Goal: Information Seeking & Learning: Check status

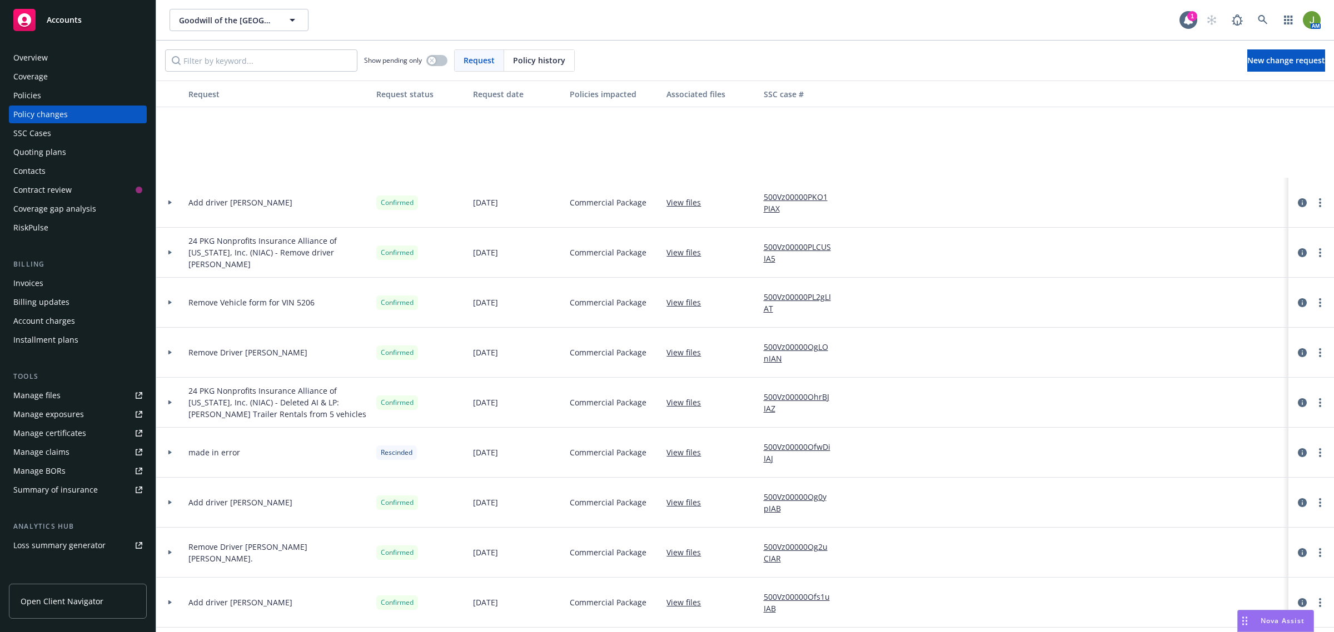
scroll to position [486, 0]
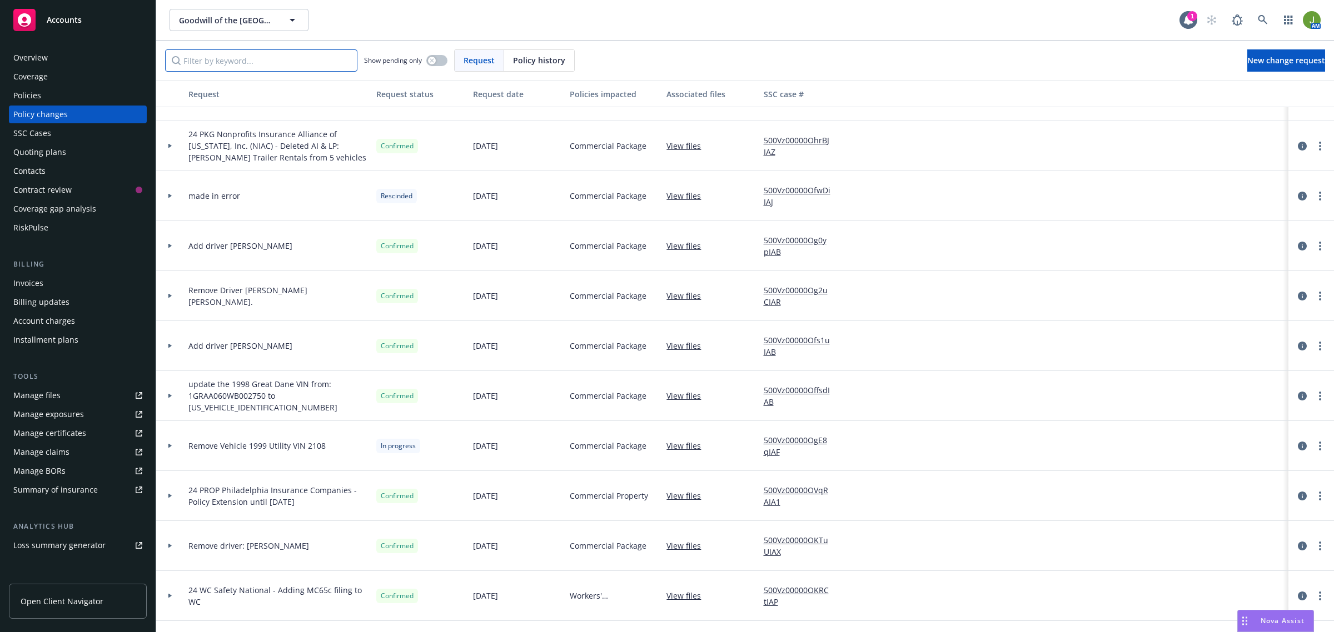
click at [223, 63] on input "Filter by keyword..." at bounding box center [261, 60] width 192 height 22
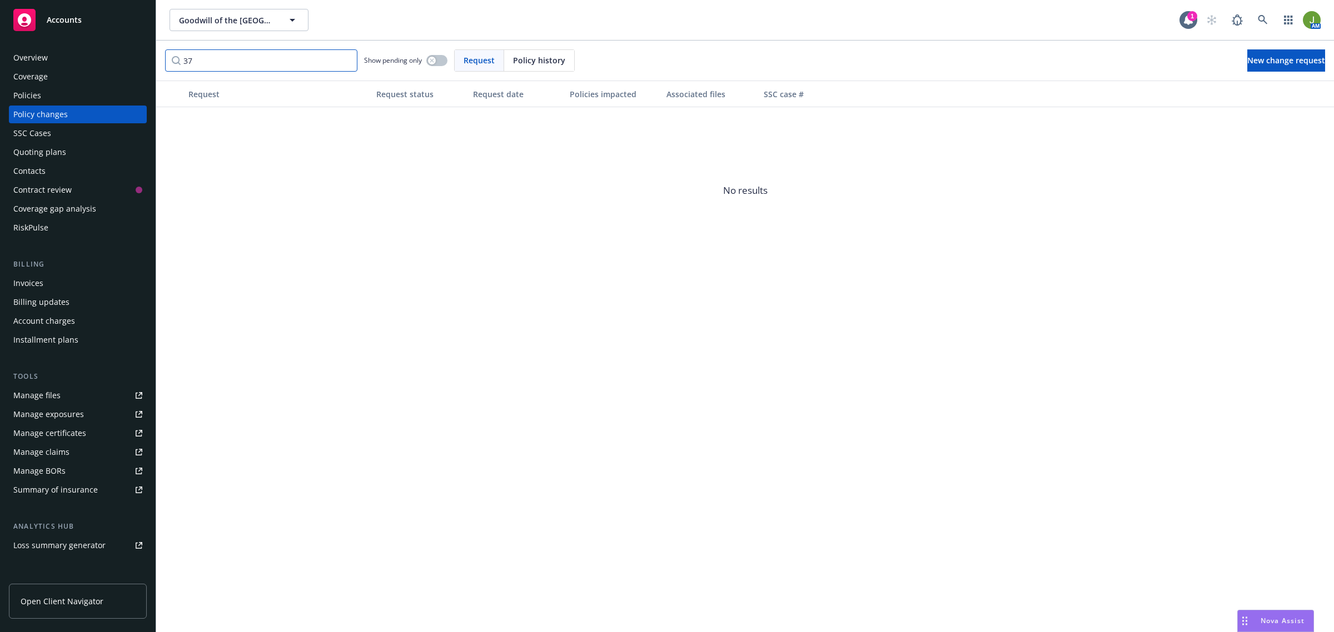
type input "3"
type input "d"
type input "c"
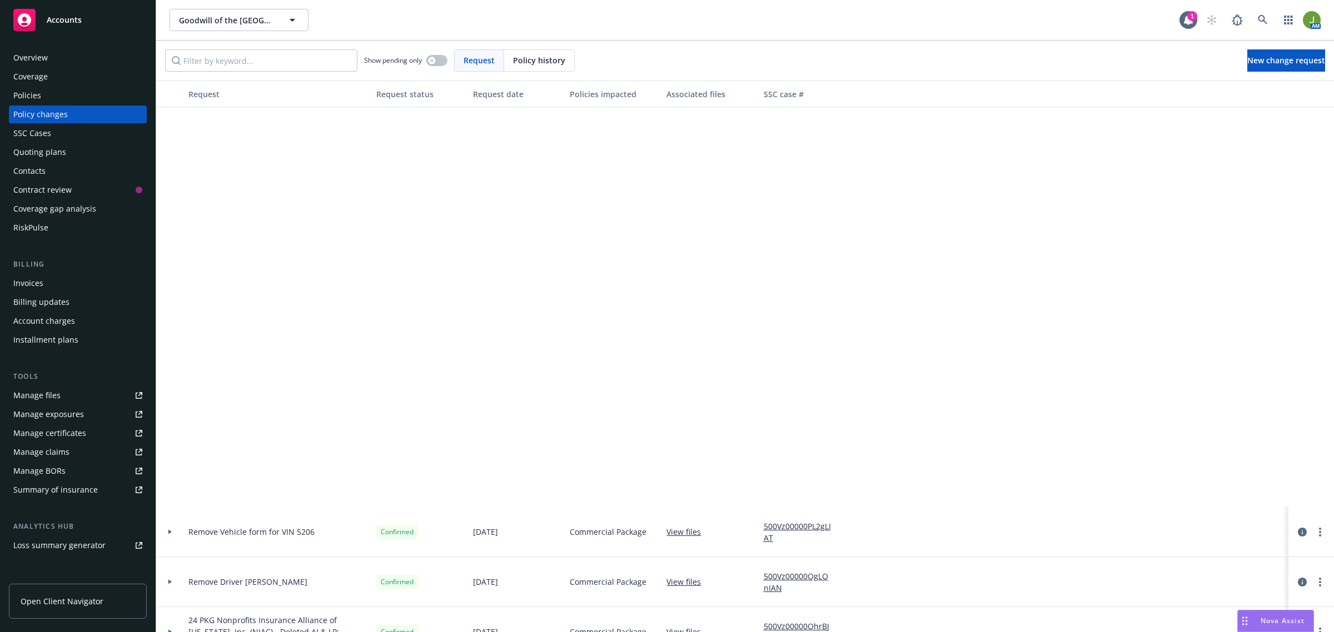
click at [74, 114] on div "Policy changes" at bounding box center [77, 115] width 129 height 18
click at [42, 90] on div "Policies" at bounding box center [77, 96] width 129 height 18
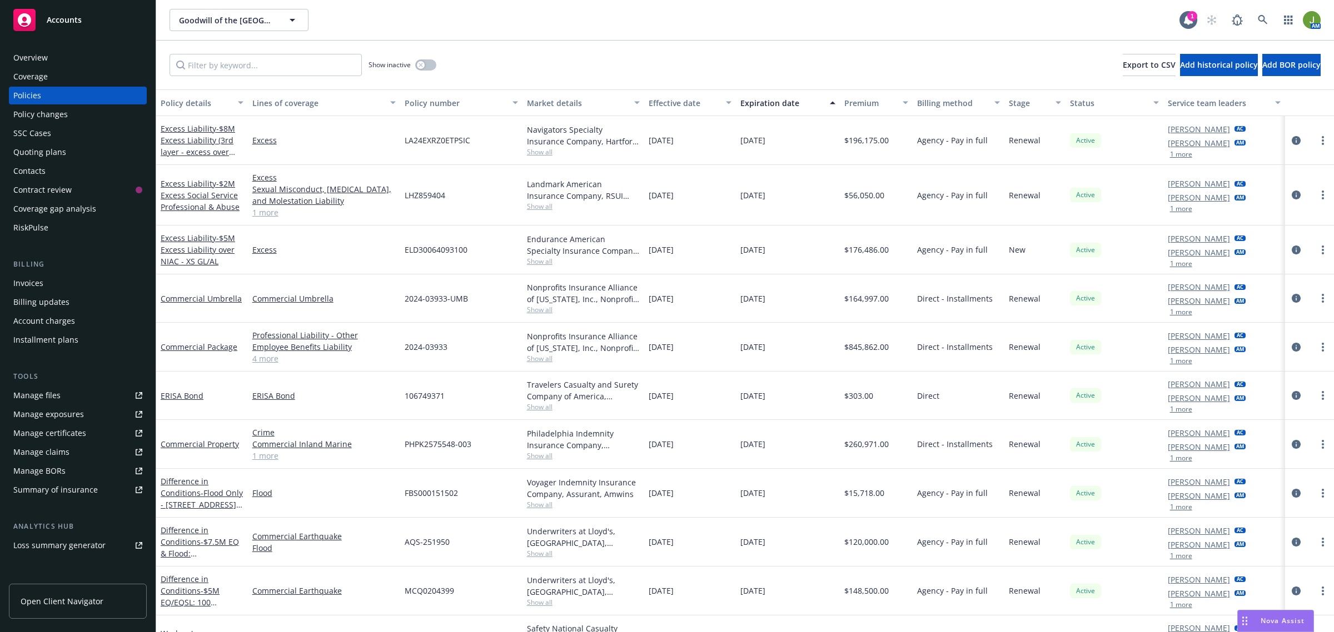
click at [50, 117] on div "Policy changes" at bounding box center [40, 115] width 54 height 18
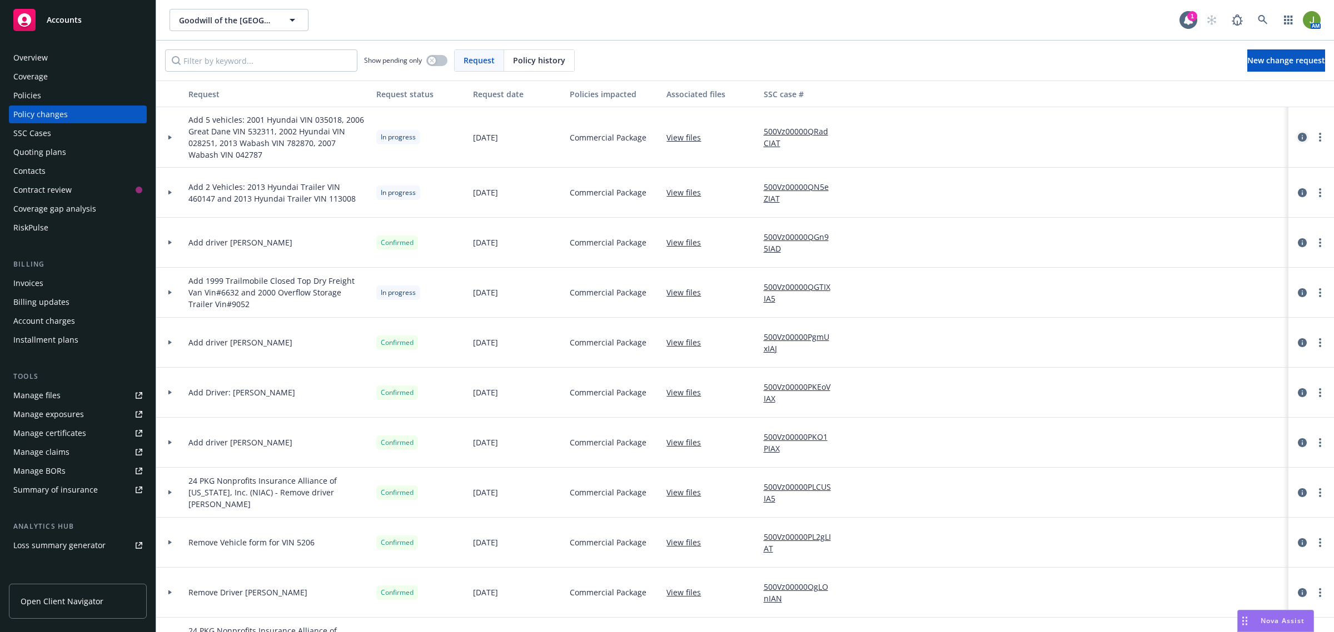
click at [1298, 137] on icon "circleInformation" at bounding box center [1302, 137] width 9 height 9
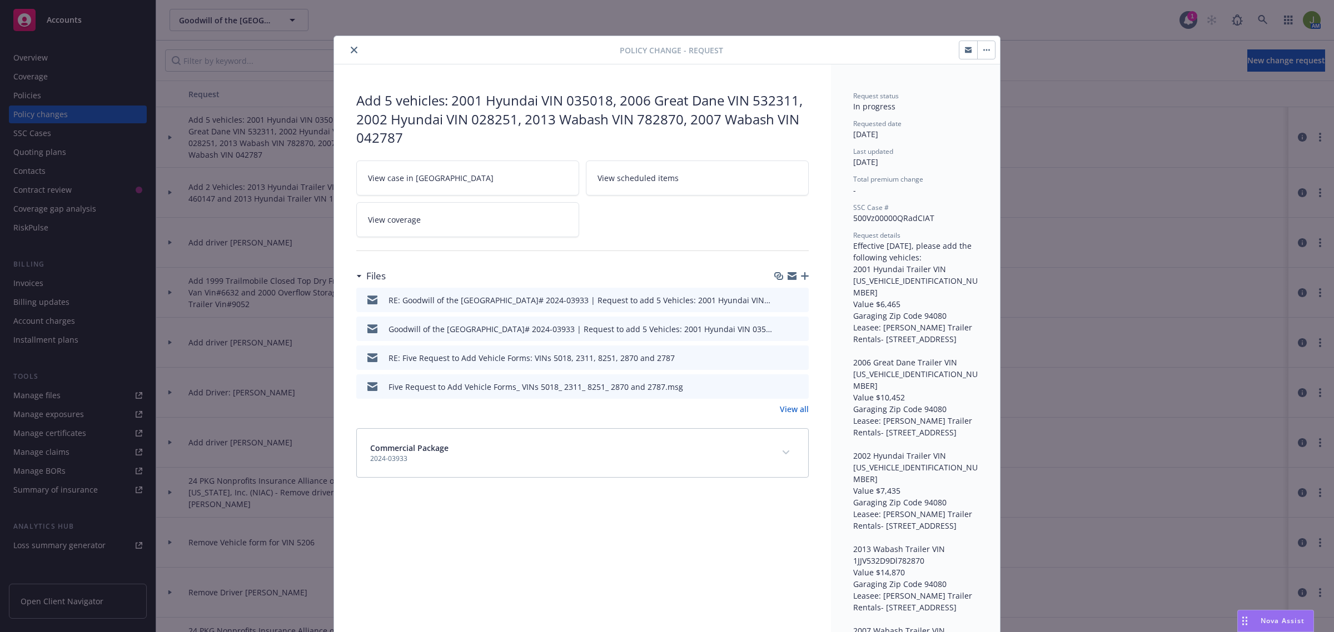
scroll to position [33, 0]
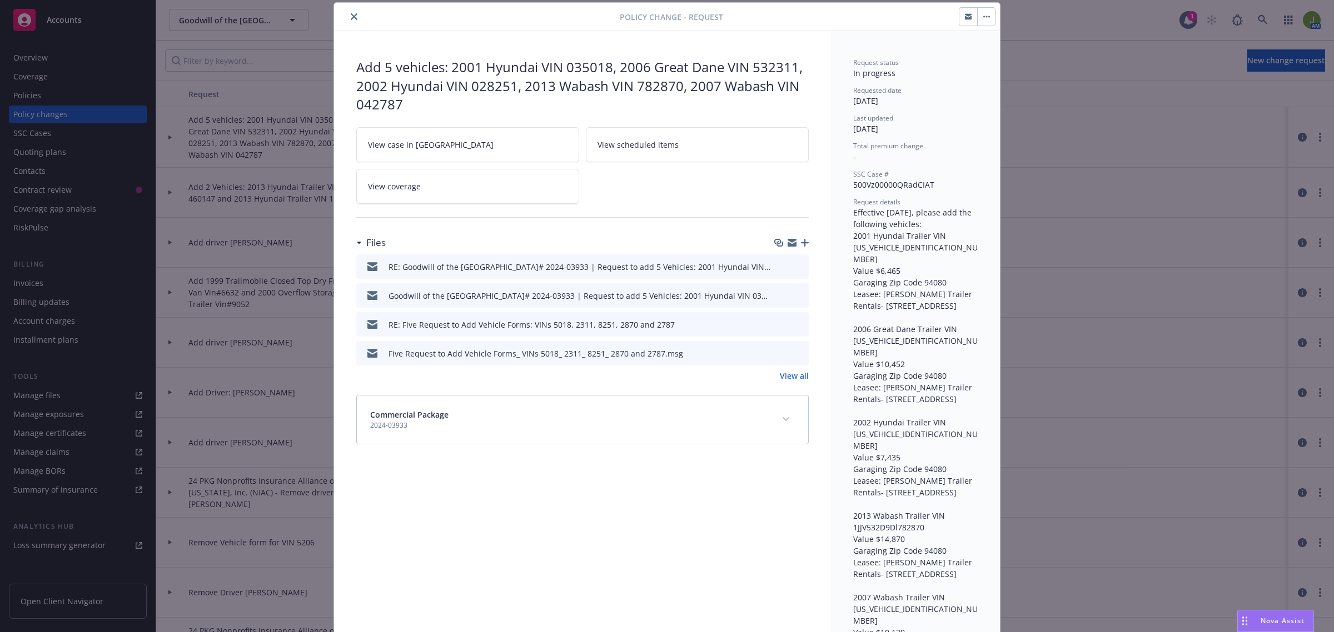
click at [798, 293] on icon "preview file" at bounding box center [798, 295] width 10 height 8
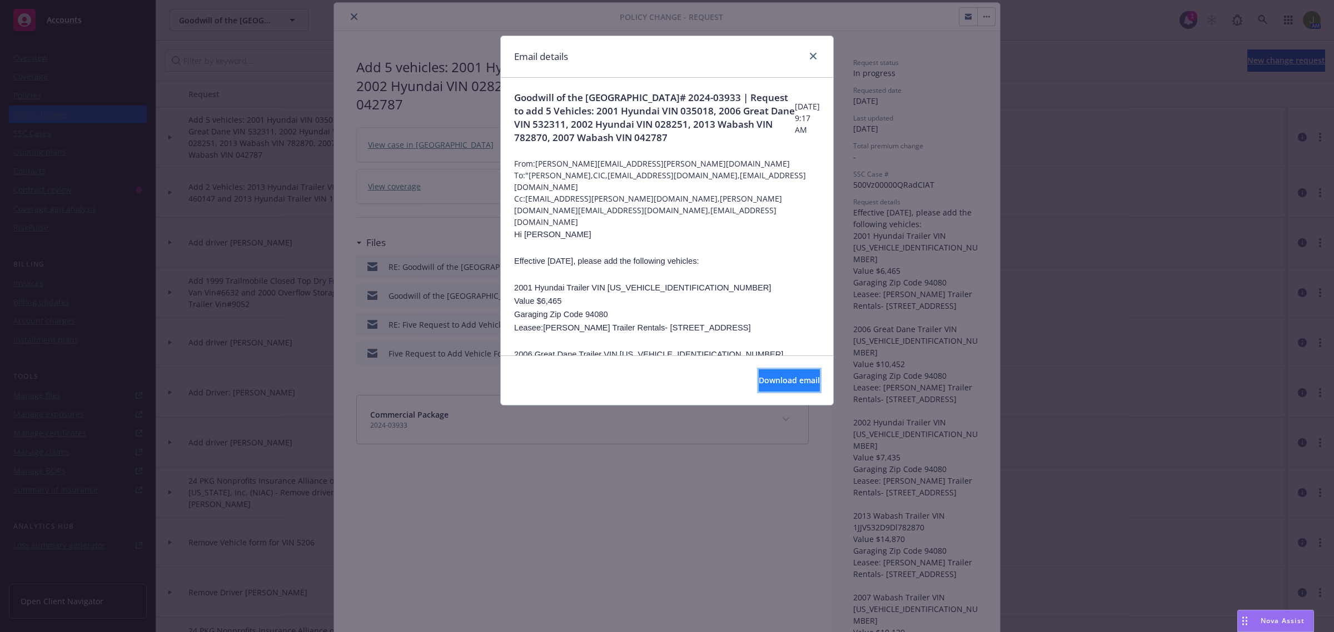
click at [796, 376] on span "Download email" at bounding box center [789, 380] width 61 height 11
click at [820, 56] on div "Email details" at bounding box center [667, 57] width 332 height 42
click at [813, 54] on icon "close" at bounding box center [813, 56] width 7 height 7
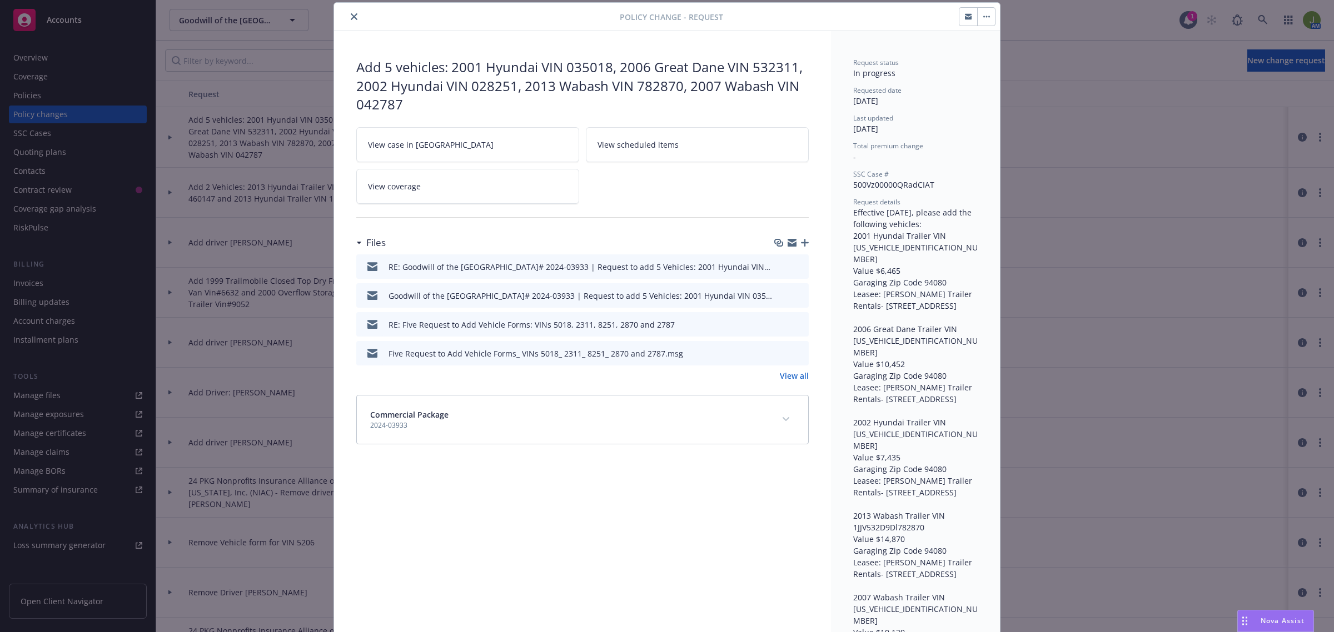
click at [353, 21] on button "close" at bounding box center [353, 16] width 13 height 13
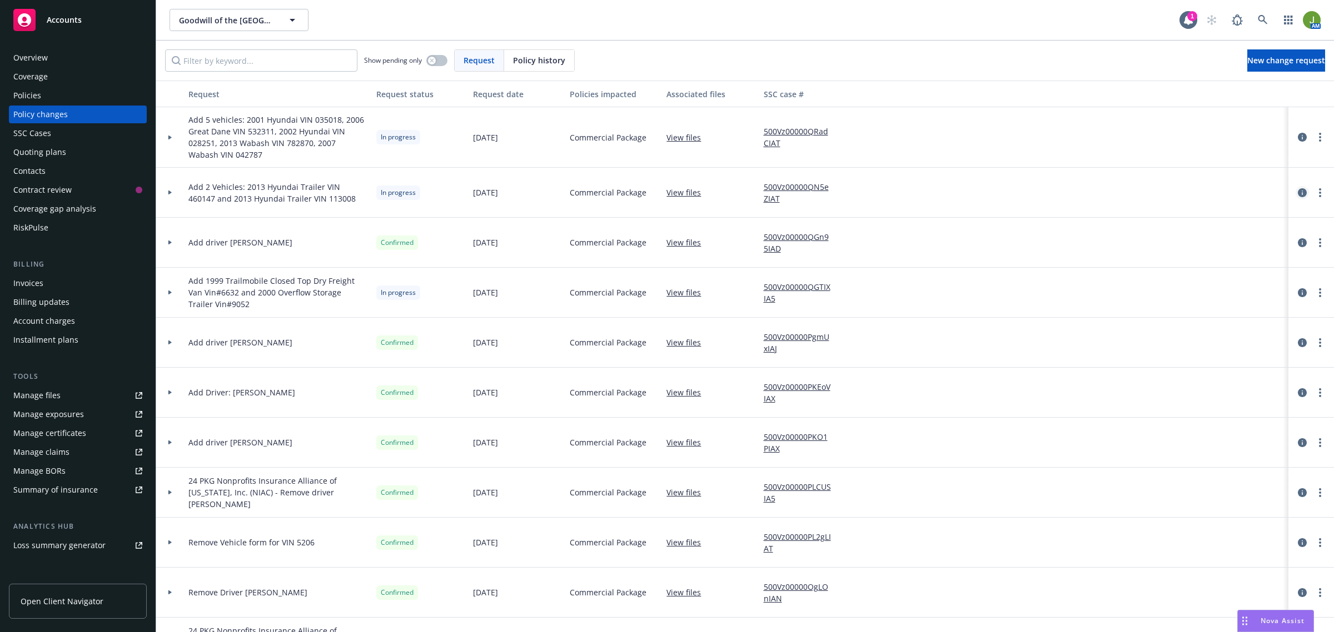
click at [1296, 189] on link "circleInformation" at bounding box center [1302, 192] width 13 height 13
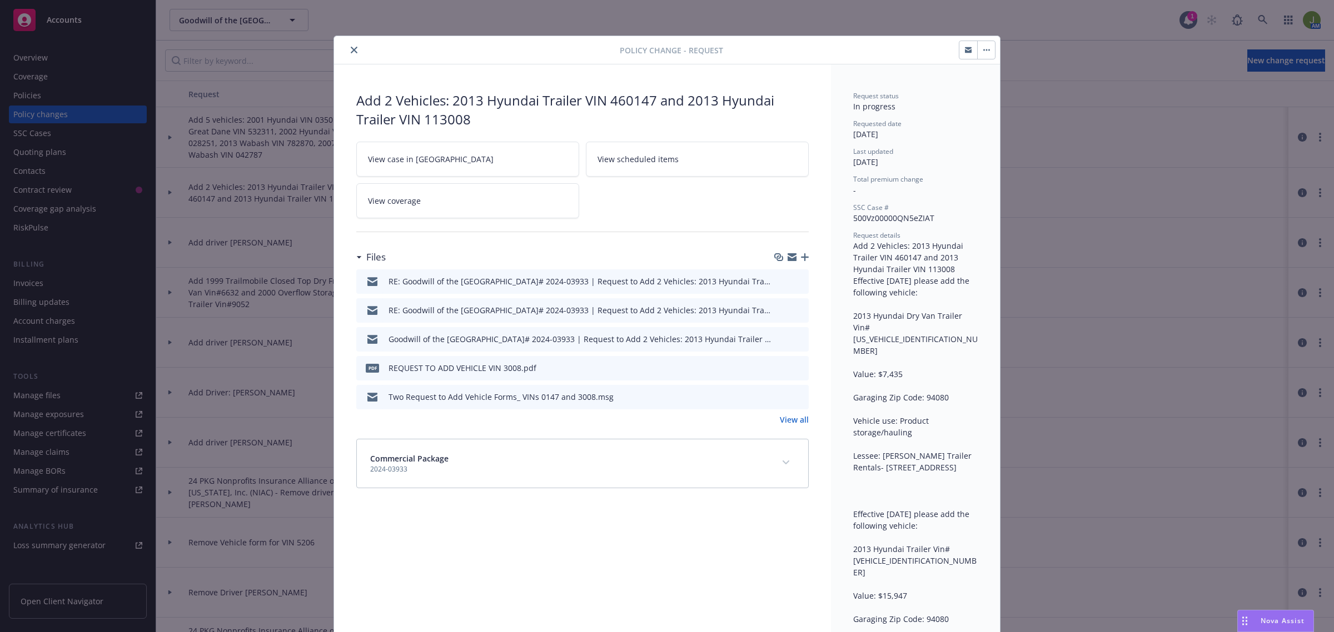
scroll to position [33, 0]
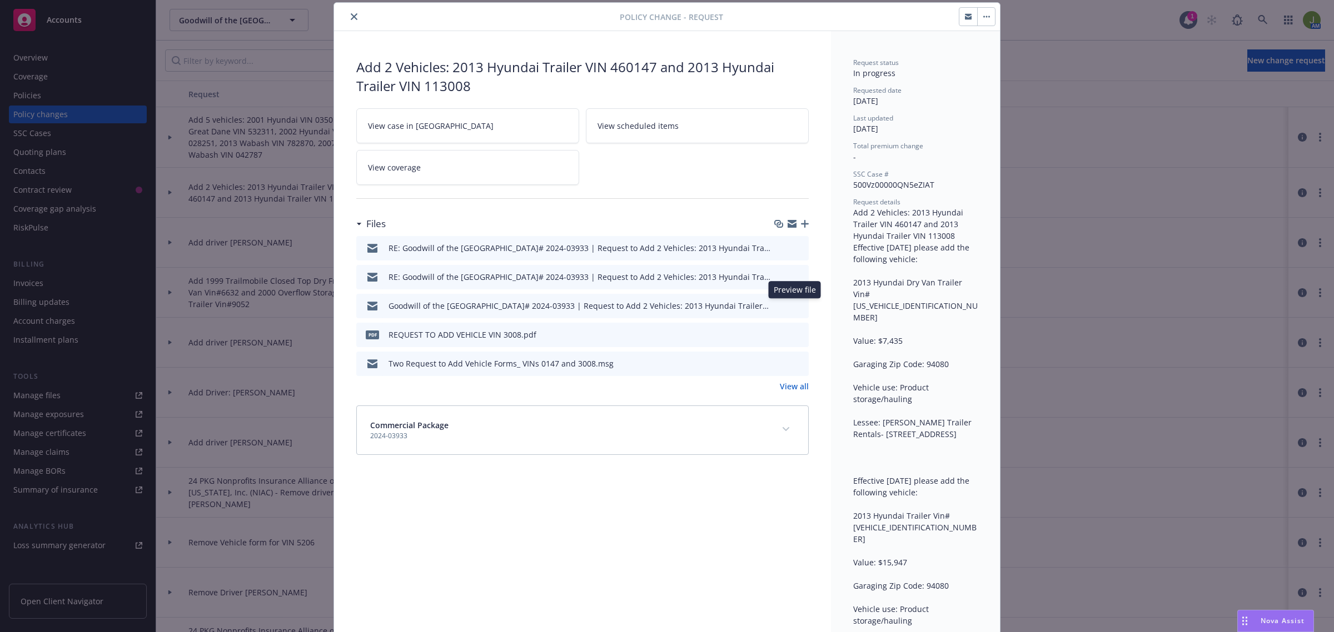
click at [796, 303] on icon "preview file" at bounding box center [798, 305] width 10 height 8
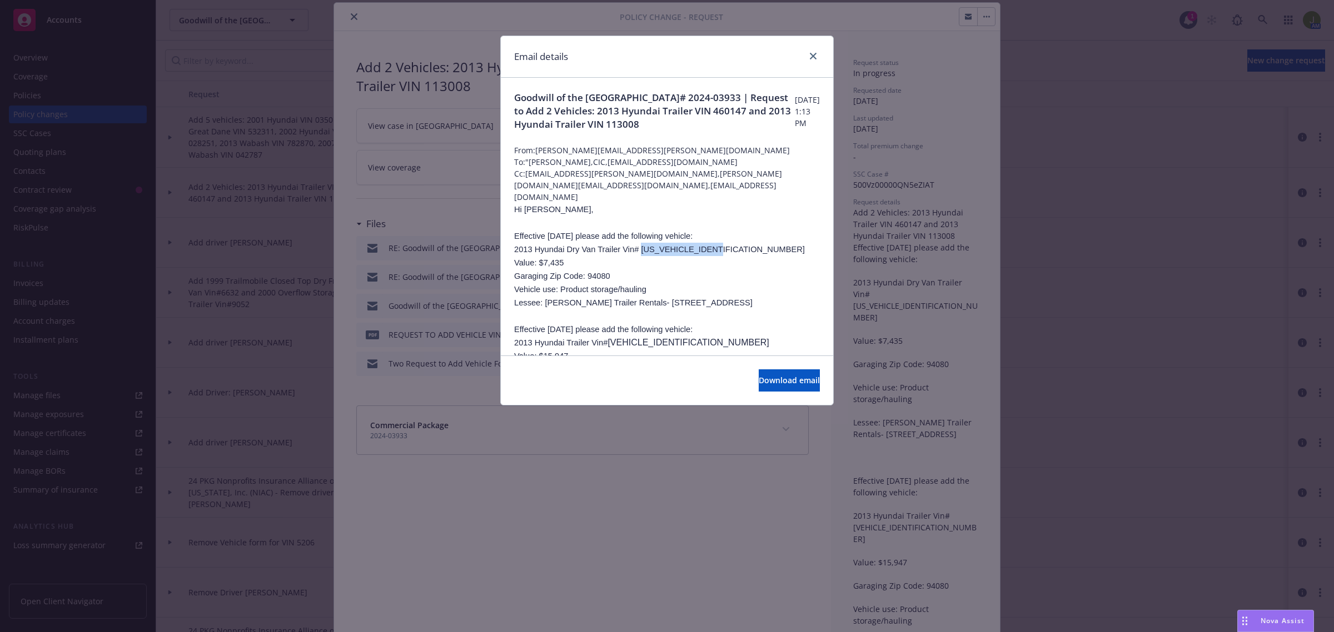
drag, startPoint x: 728, startPoint y: 245, endPoint x: 642, endPoint y: 245, distance: 86.1
click at [642, 245] on p "2013 Hyundai Dry Van Trailer Vin# [US_VEHICLE_IDENTIFICATION_NUMBER]" at bounding box center [667, 249] width 306 height 13
copy span "[US_VEHICLE_IDENTIFICATION_NUMBER]"
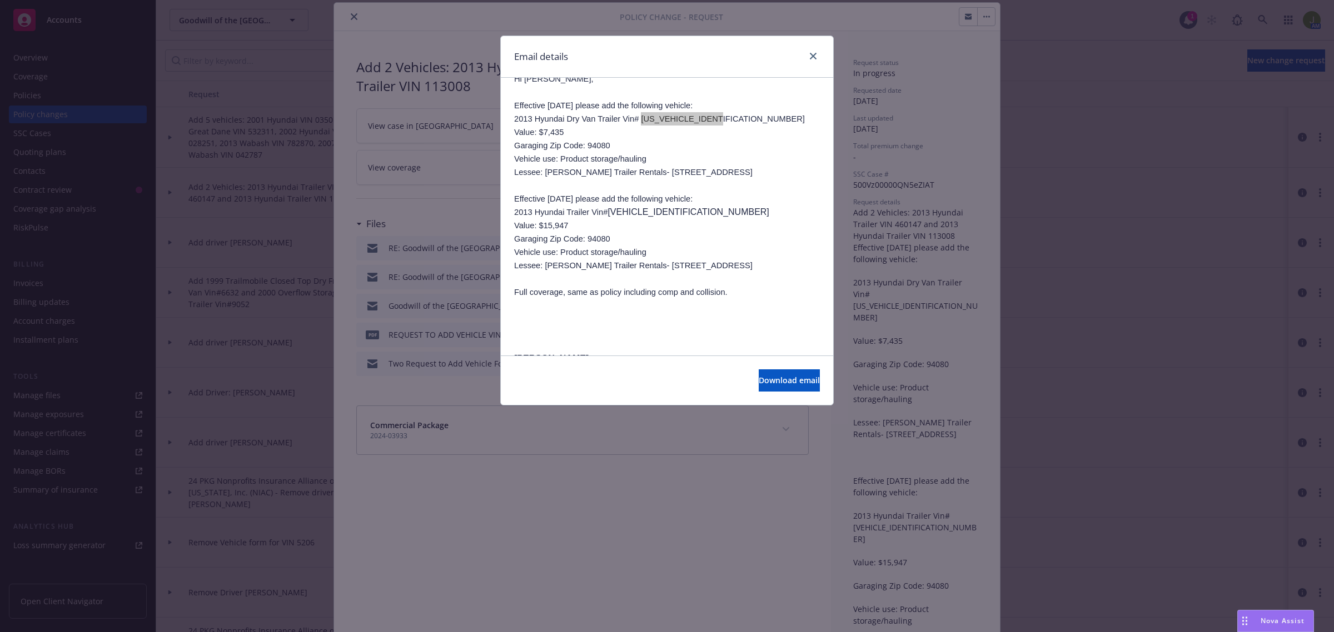
scroll to position [139, 0]
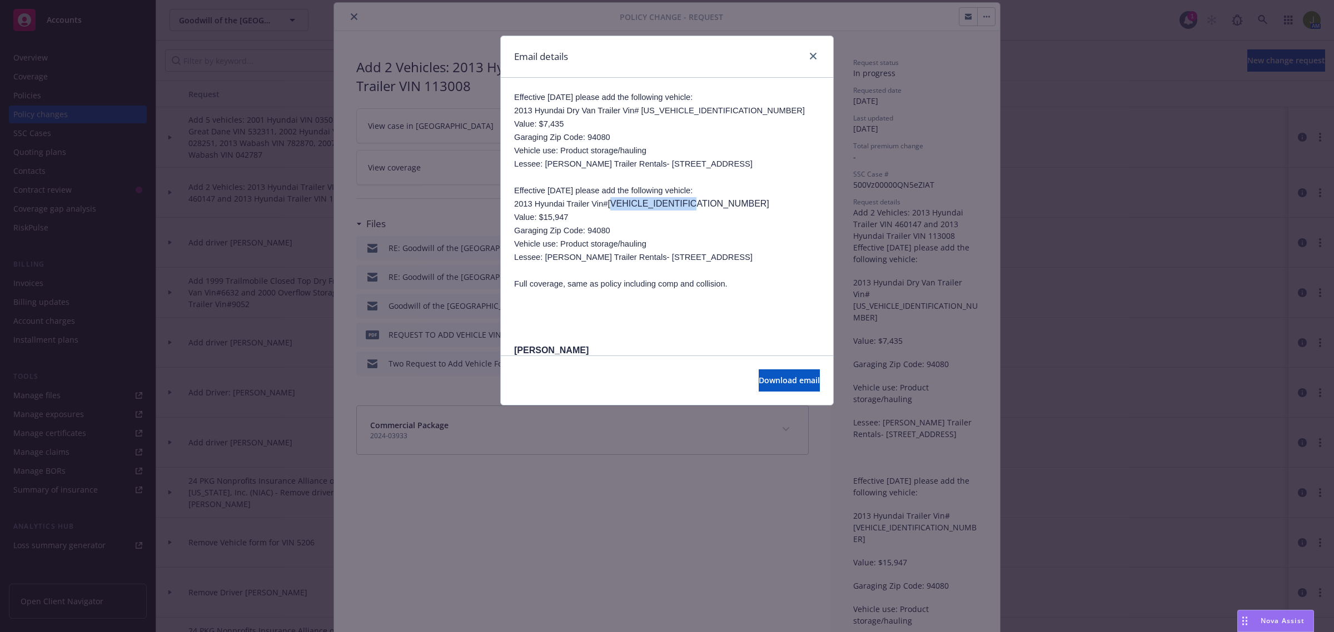
drag, startPoint x: 705, startPoint y: 212, endPoint x: 610, endPoint y: 211, distance: 94.5
click at [610, 211] on p "2013 Hyundai Trailer Vin# [VEHICLE_IDENTIFICATION_NUMBER]" at bounding box center [667, 203] width 306 height 13
copy p "[VEHICLE_IDENTIFICATION_NUMBER]"
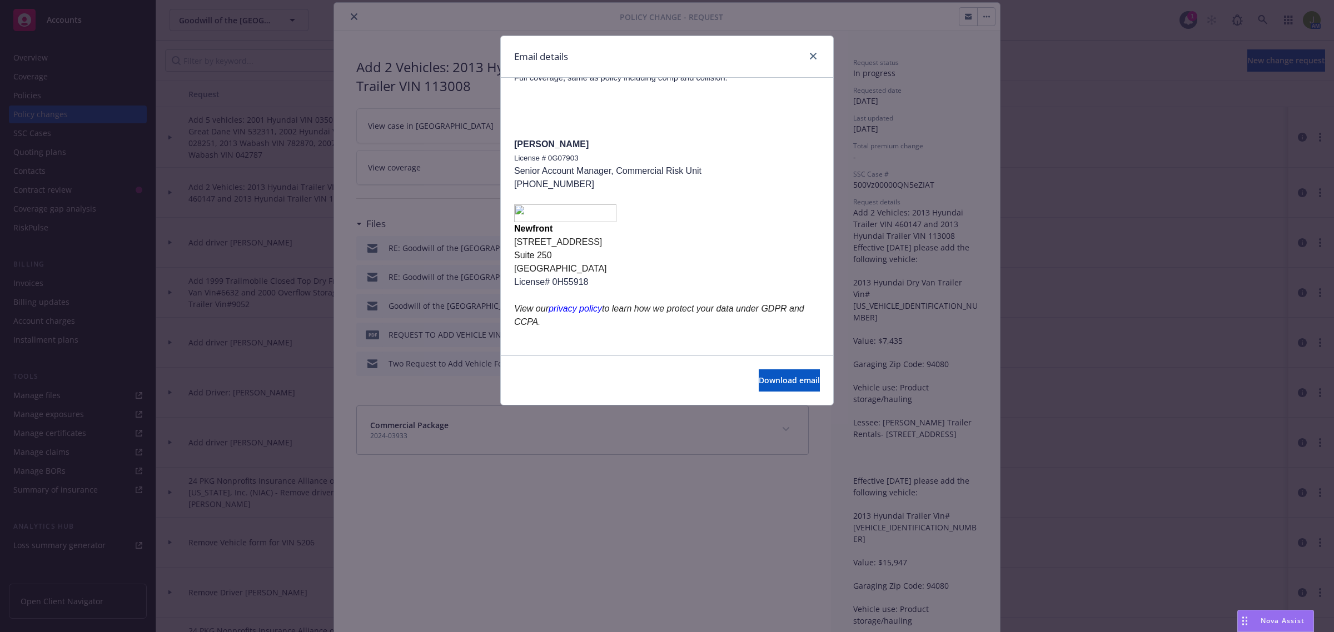
scroll to position [366, 0]
click at [810, 57] on icon "close" at bounding box center [813, 56] width 7 height 7
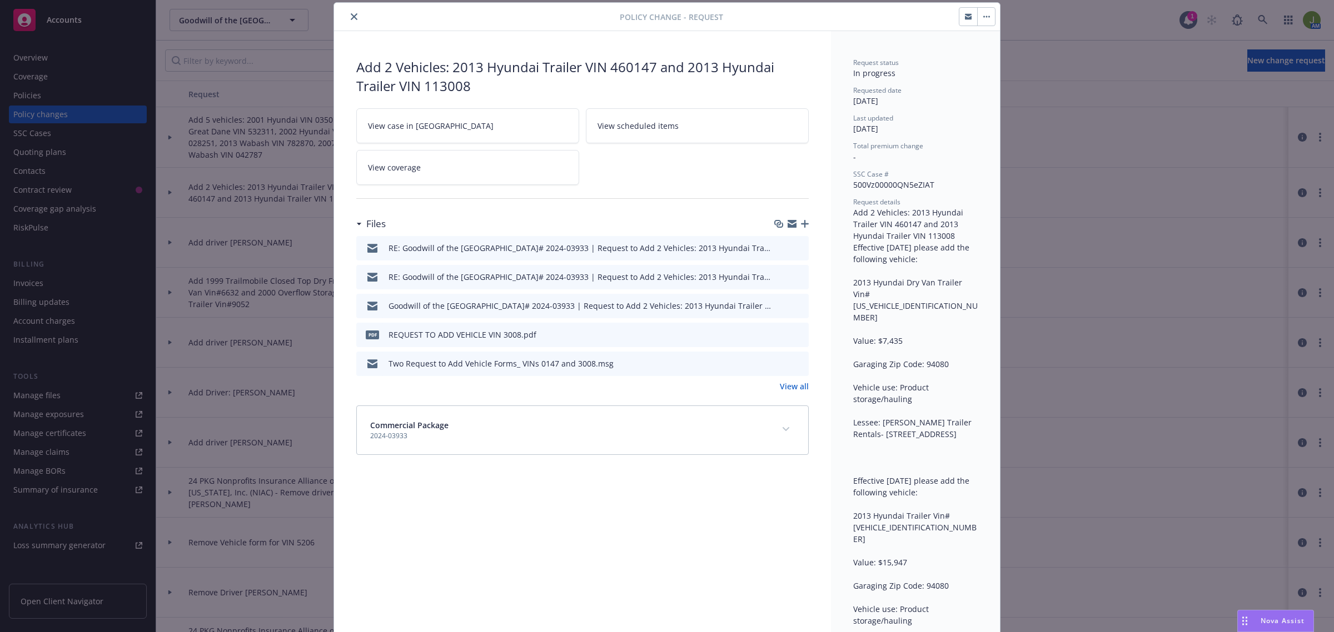
click at [351, 14] on icon "close" at bounding box center [354, 16] width 7 height 7
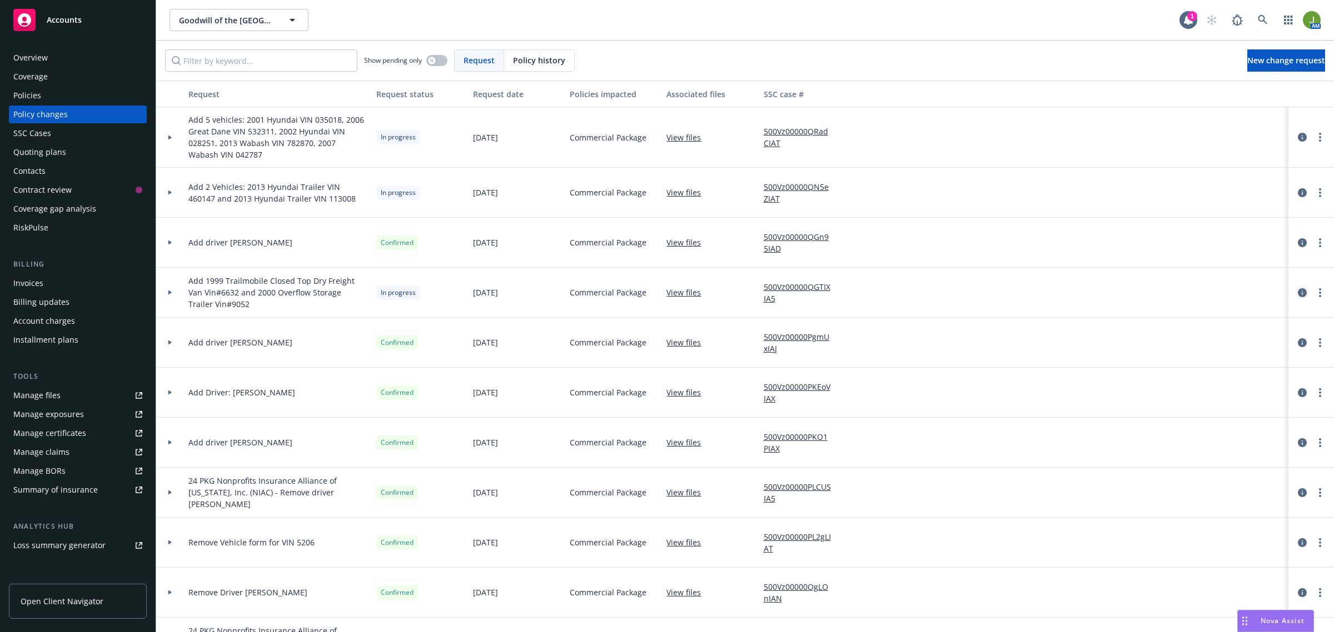
click at [1298, 288] on icon "circleInformation" at bounding box center [1302, 292] width 9 height 9
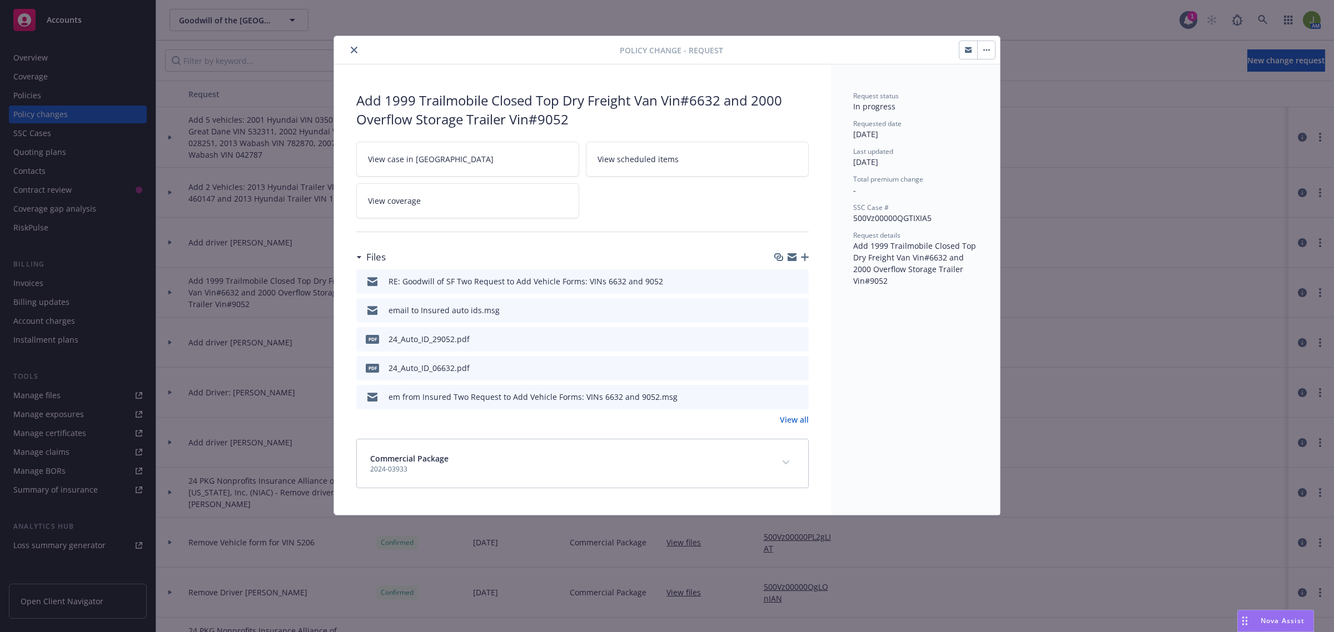
click at [795, 396] on icon "preview file" at bounding box center [798, 396] width 10 height 8
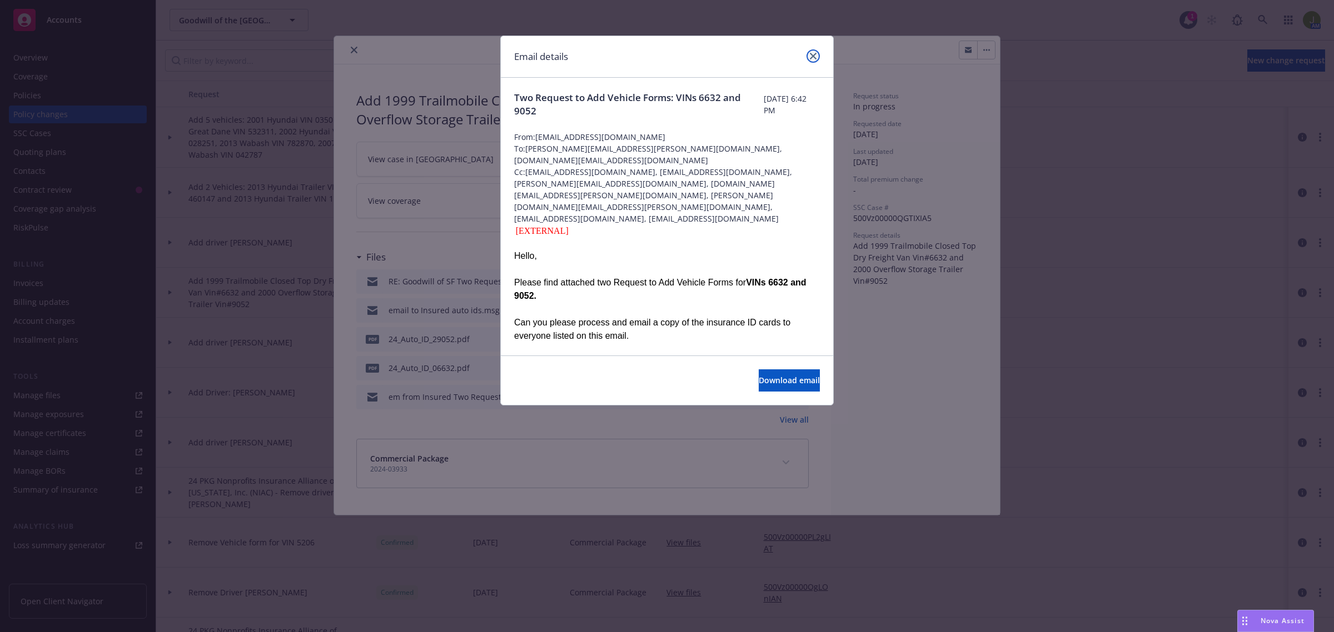
click at [810, 56] on icon "close" at bounding box center [813, 56] width 7 height 7
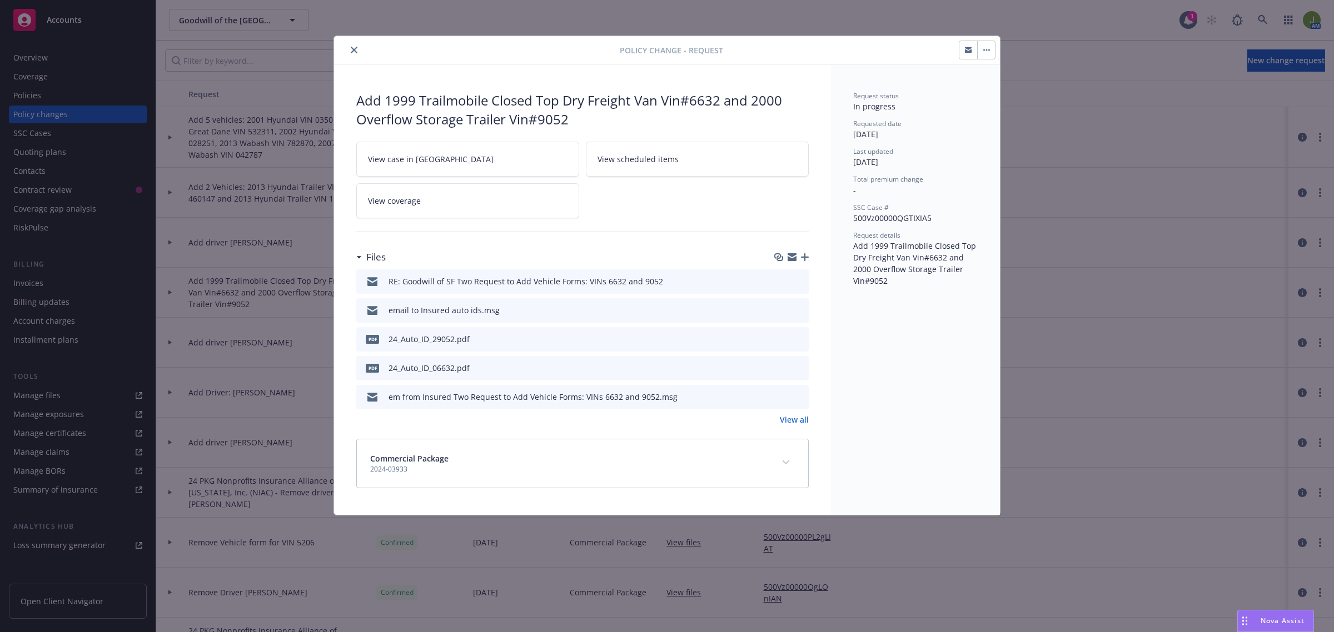
click at [796, 277] on div at bounding box center [790, 282] width 28 height 12
click at [795, 281] on icon "preview file" at bounding box center [798, 281] width 10 height 8
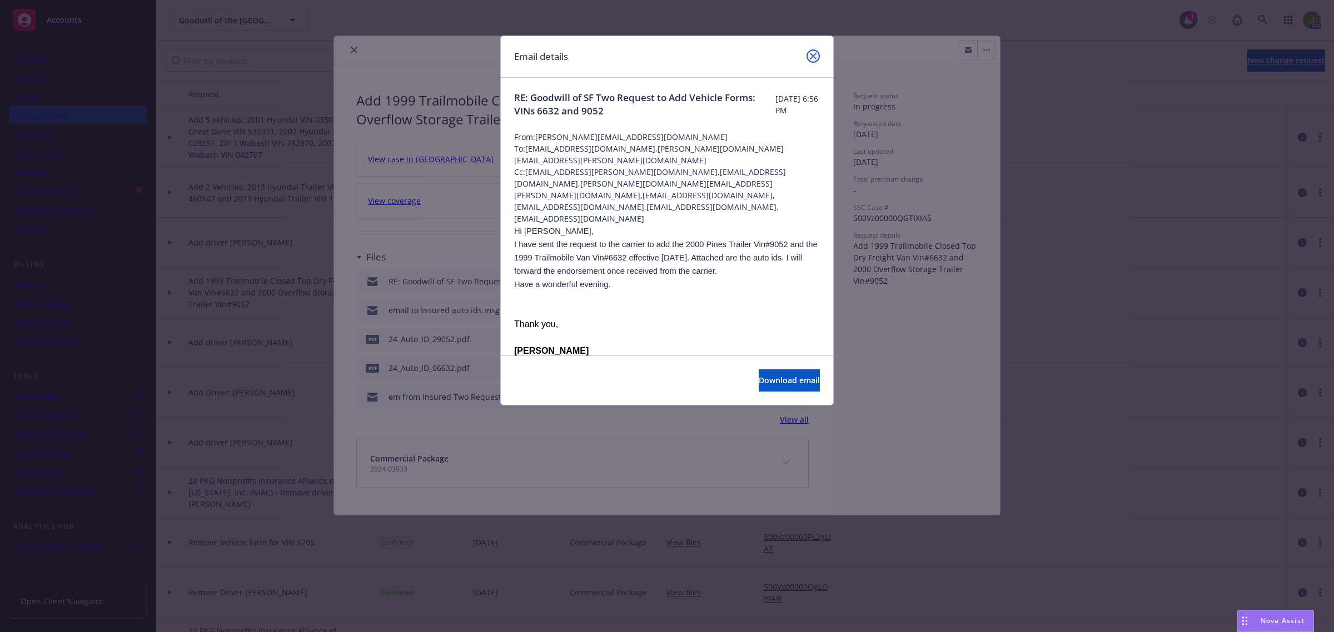
click at [808, 59] on link "close" at bounding box center [812, 55] width 13 height 13
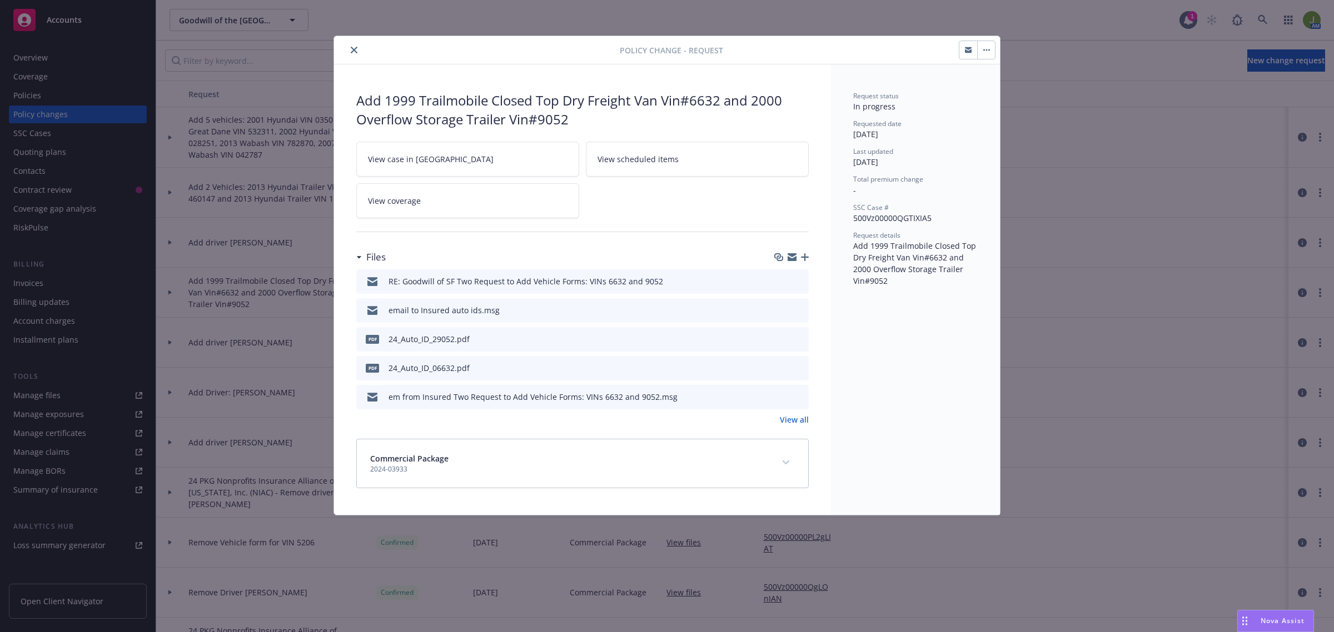
click at [784, 418] on link "View all" at bounding box center [794, 420] width 29 height 12
